Goal: Book appointment/travel/reservation

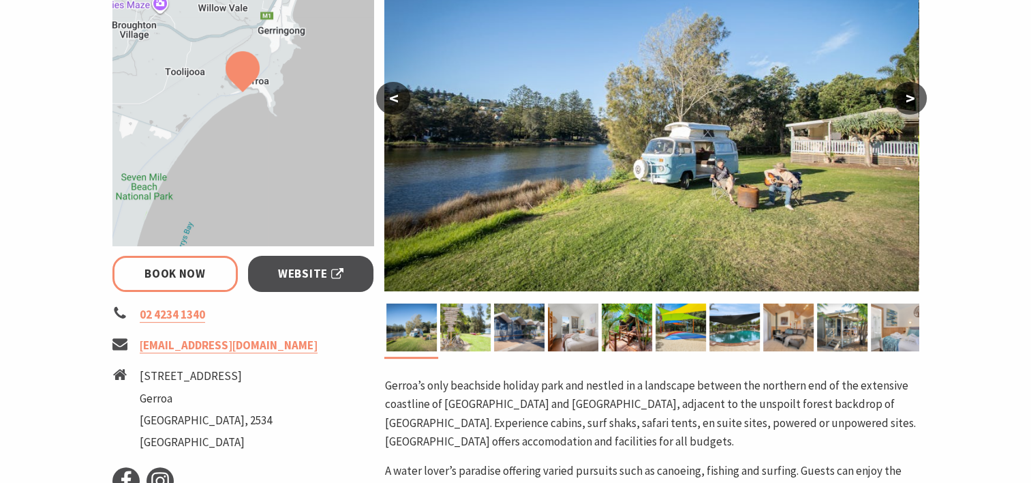
select select "3"
select select "2"
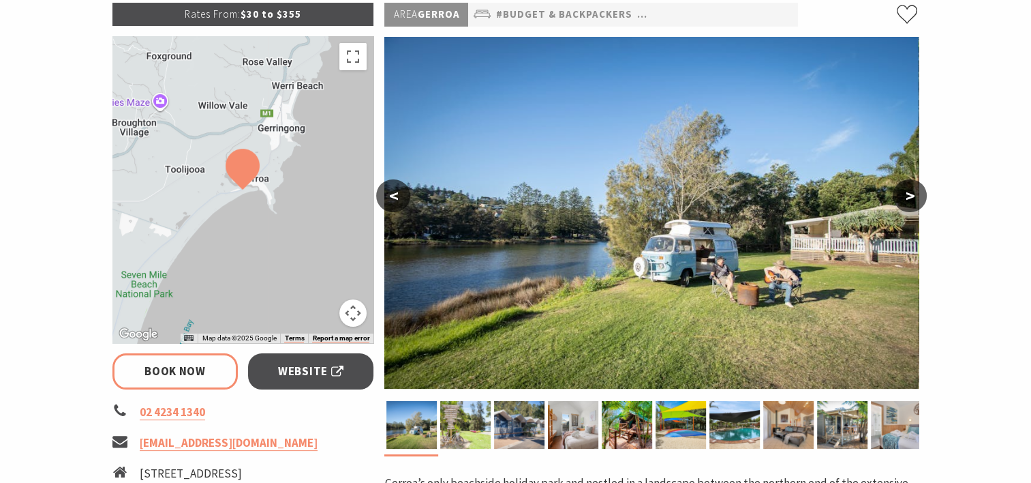
scroll to position [210, 0]
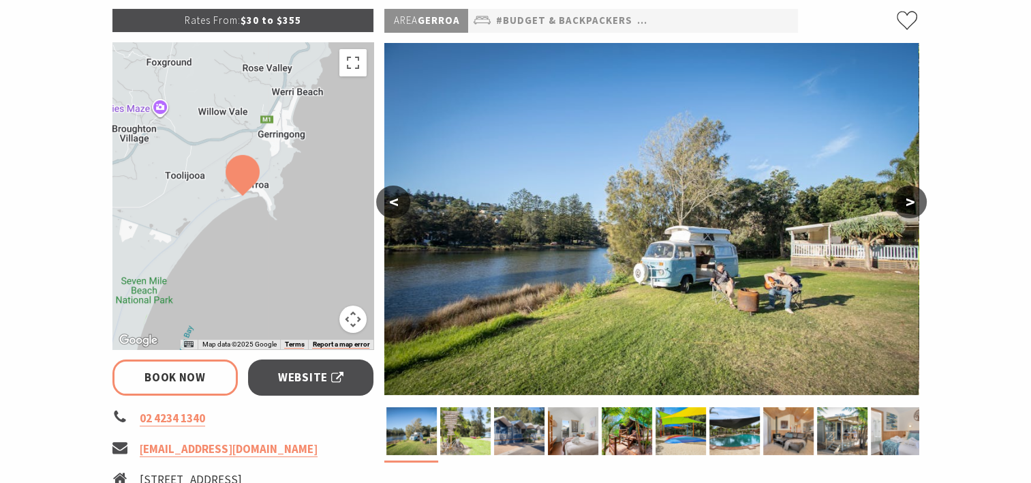
click at [533, 271] on img at bounding box center [651, 219] width 534 height 352
click at [581, 257] on img at bounding box center [651, 219] width 534 height 352
click at [913, 201] on button ">" at bounding box center [910, 201] width 34 height 33
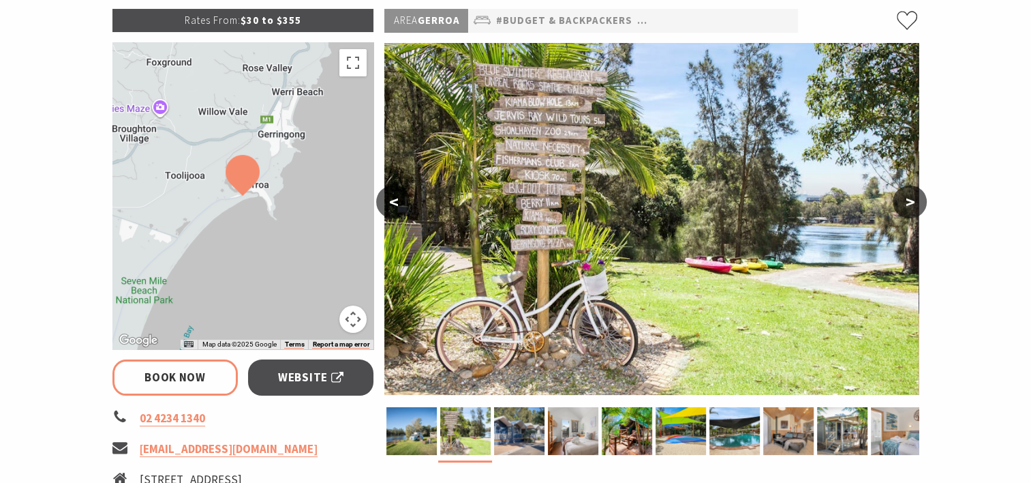
click at [908, 198] on button ">" at bounding box center [910, 201] width 34 height 33
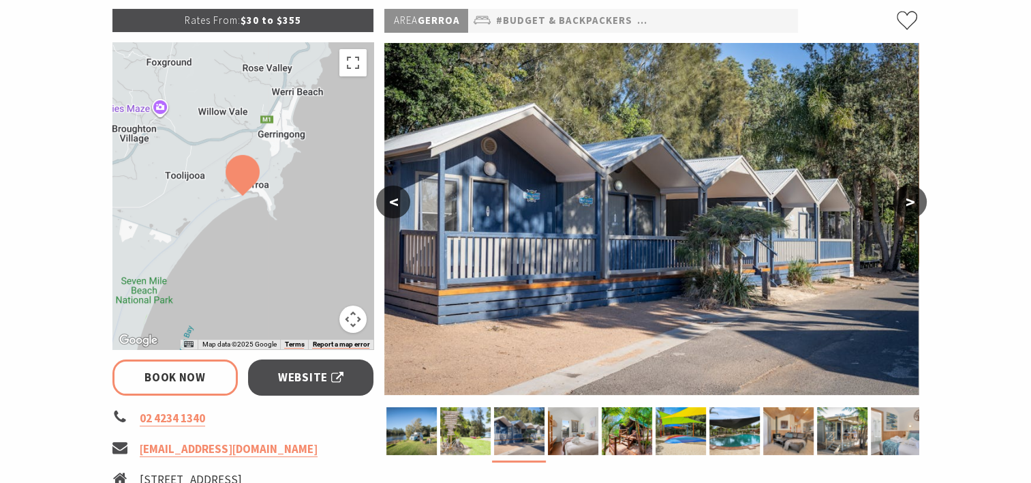
click at [908, 198] on button ">" at bounding box center [910, 201] width 34 height 33
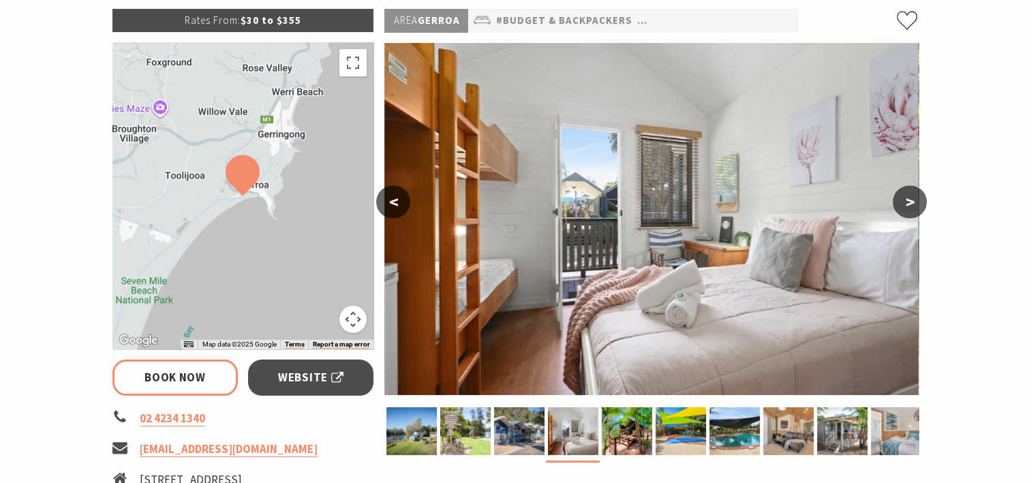
click at [908, 198] on button ">" at bounding box center [910, 201] width 34 height 33
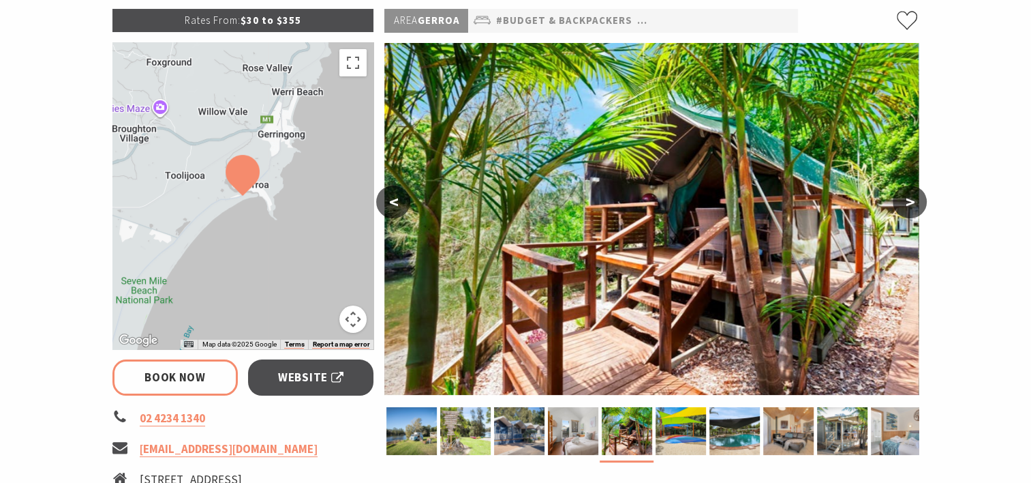
click at [908, 198] on button ">" at bounding box center [910, 201] width 34 height 33
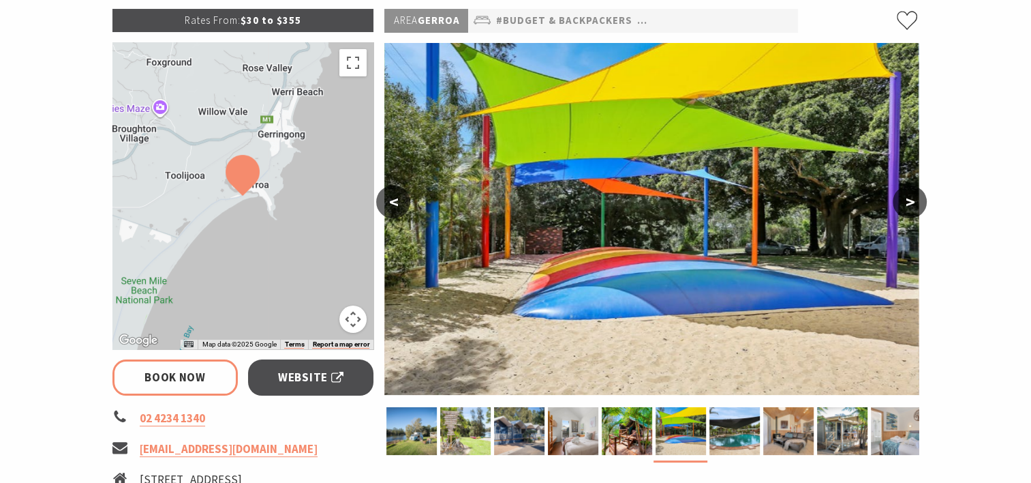
click at [908, 198] on button ">" at bounding box center [910, 201] width 34 height 33
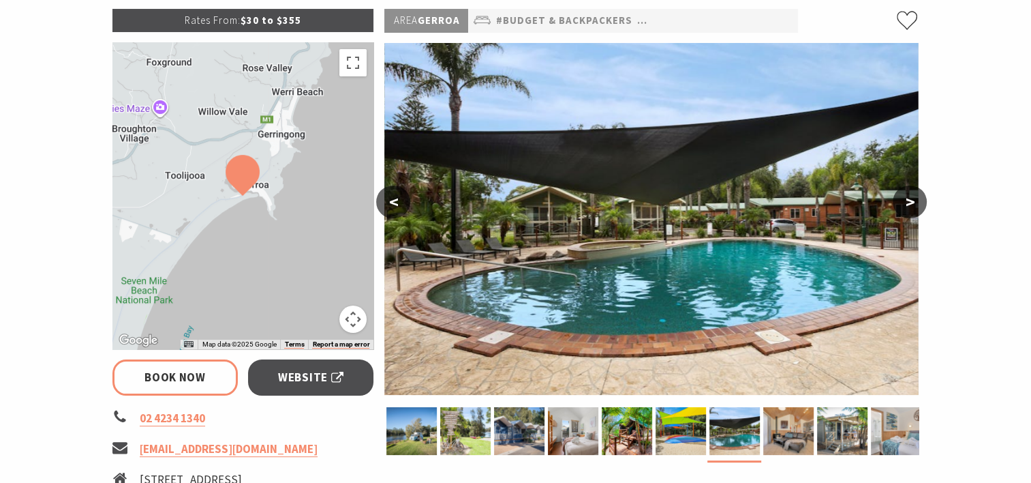
click at [908, 198] on button ">" at bounding box center [910, 201] width 34 height 33
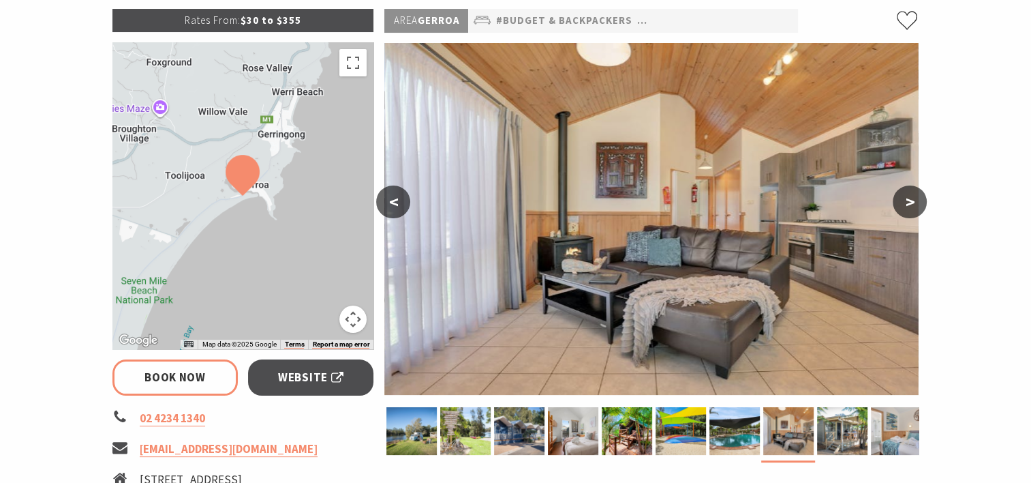
click at [911, 197] on button ">" at bounding box center [910, 201] width 34 height 33
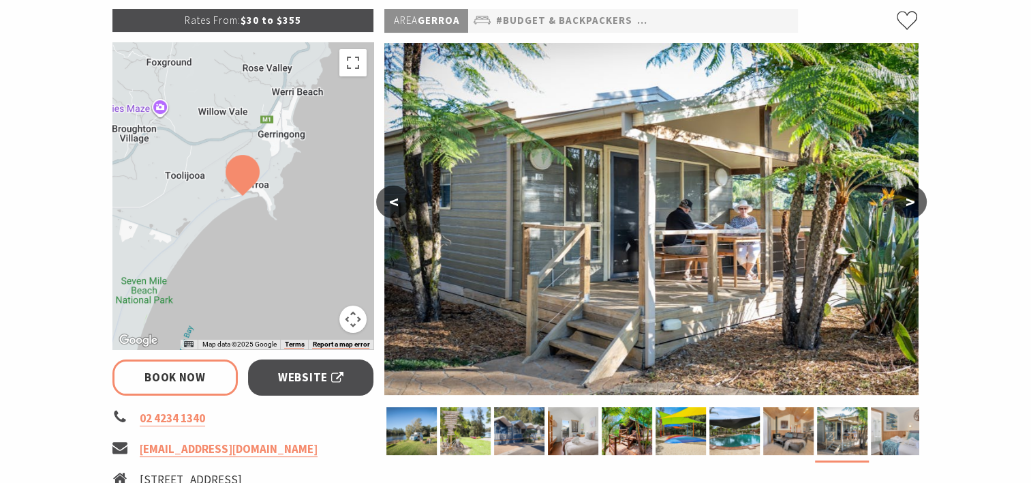
click at [911, 197] on button ">" at bounding box center [910, 201] width 34 height 33
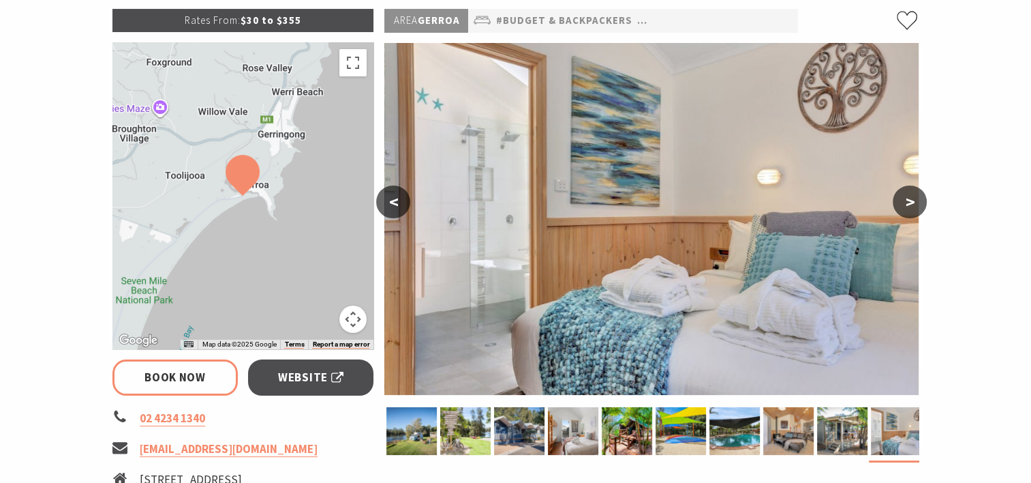
click at [911, 197] on button ">" at bounding box center [910, 201] width 34 height 33
click at [909, 197] on button ">" at bounding box center [910, 201] width 34 height 33
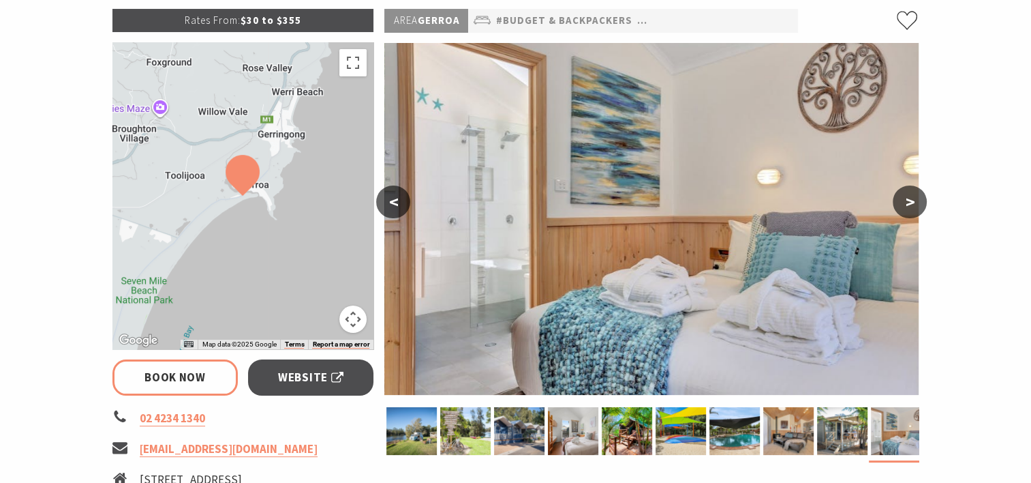
click at [911, 197] on button ">" at bounding box center [910, 201] width 34 height 33
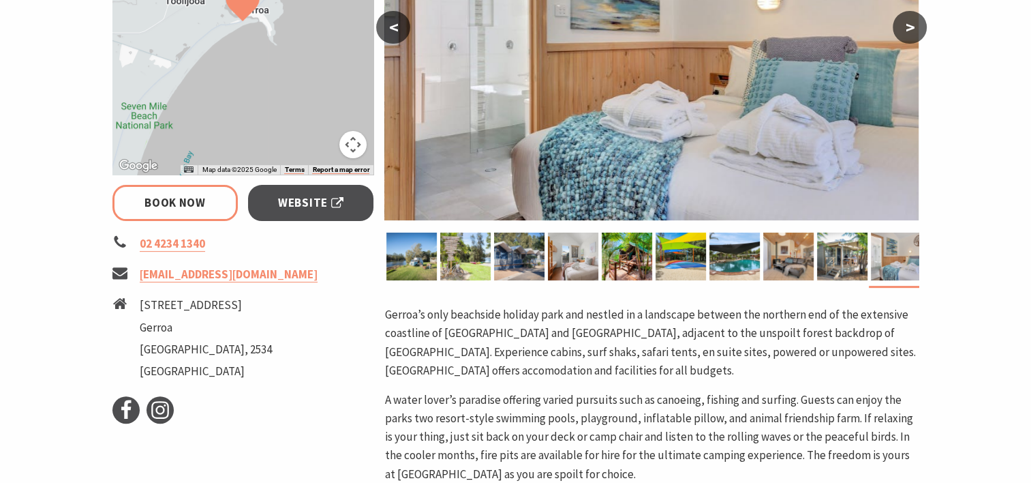
scroll to position [0, 0]
